Goal: Navigation & Orientation: Find specific page/section

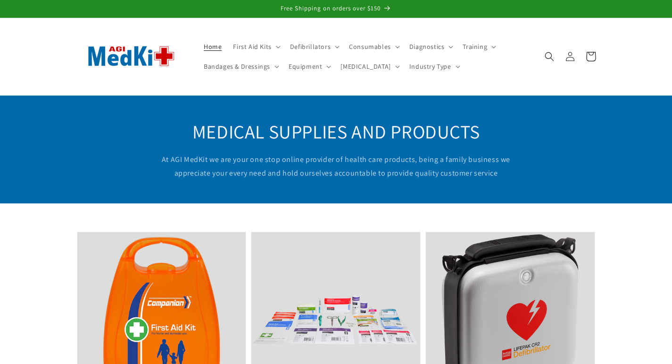
click at [590, 58] on icon at bounding box center [590, 56] width 22 height 22
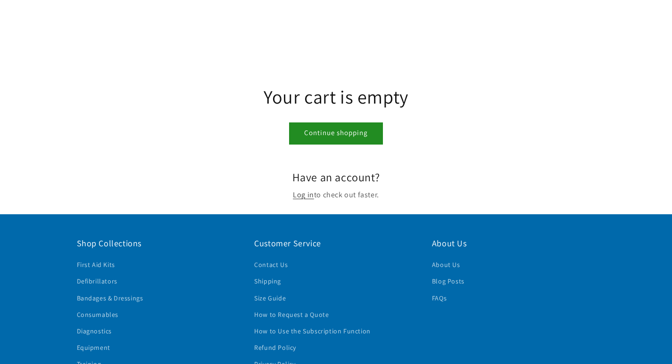
scroll to position [141, 0]
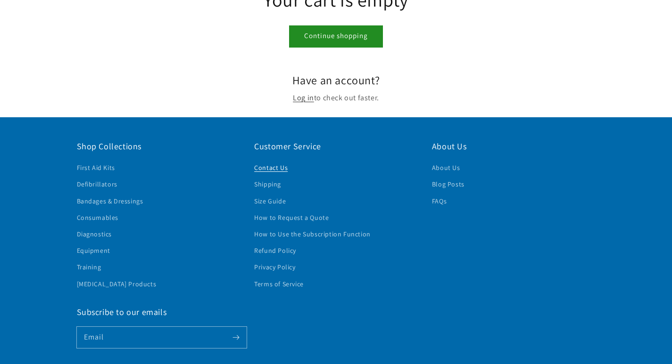
click at [267, 167] on link "Contact Us" at bounding box center [270, 169] width 33 height 14
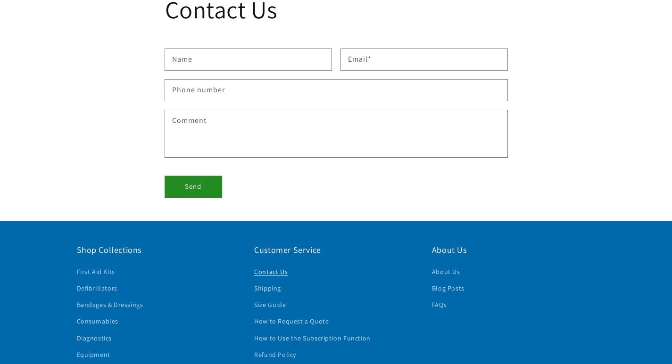
scroll to position [301, 0]
